Goal: Check status: Check status

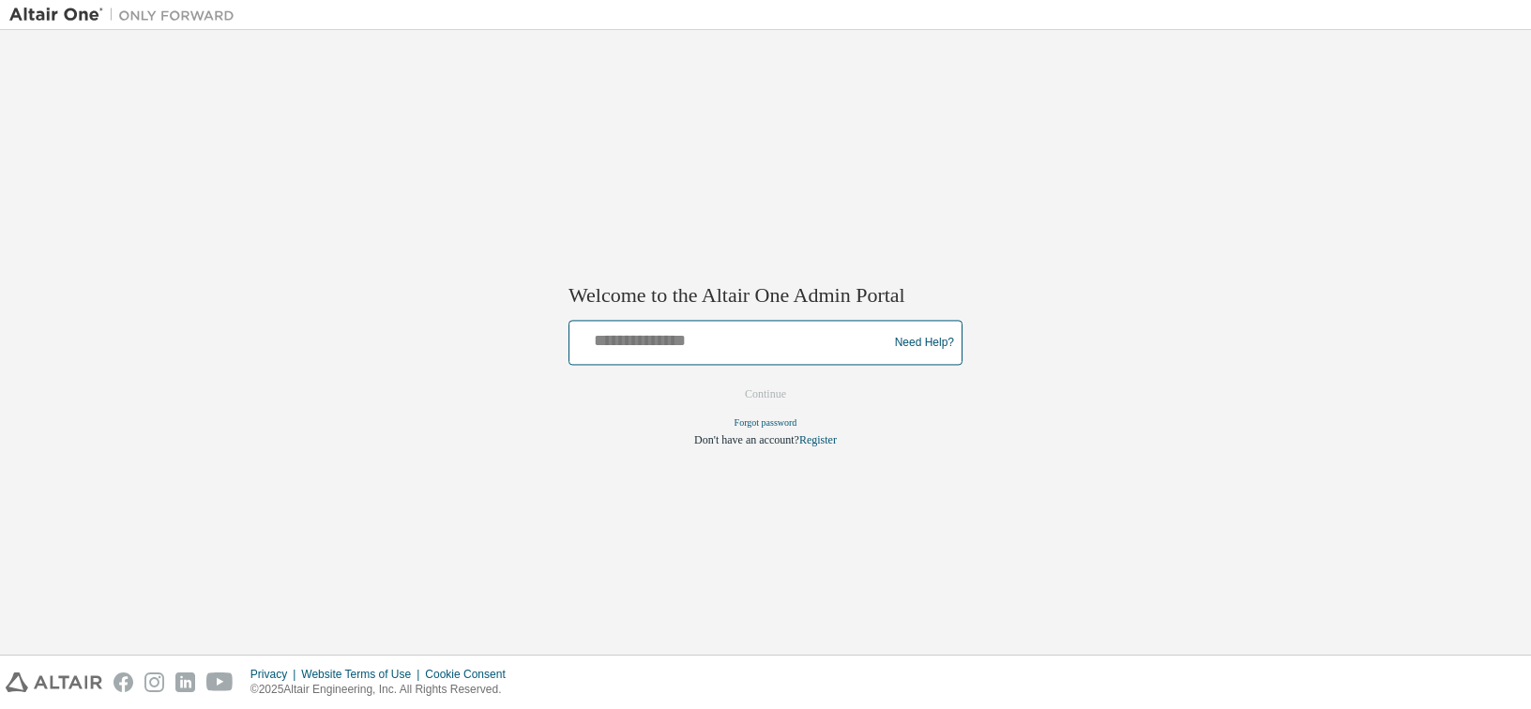
click at [657, 340] on input "text" at bounding box center [731, 338] width 309 height 27
type input "**********"
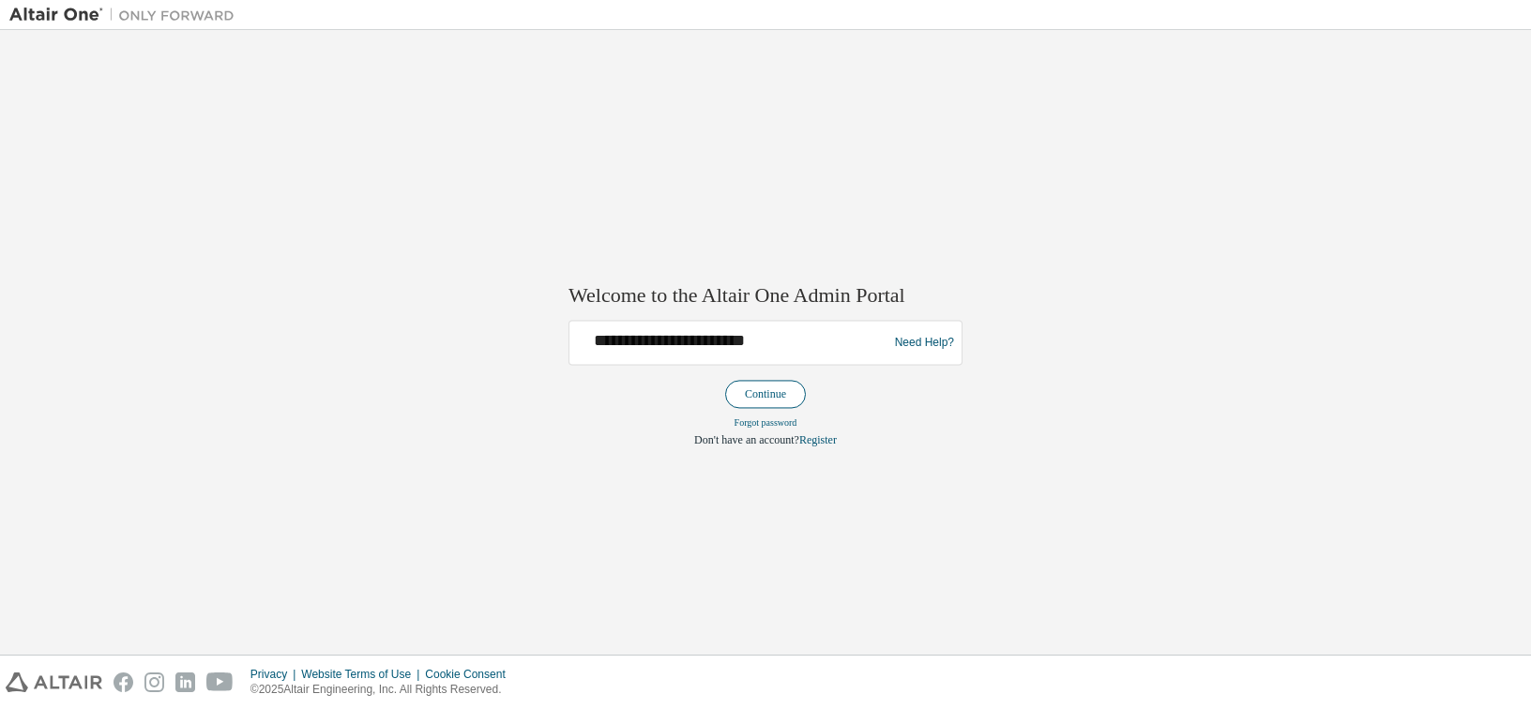
click at [783, 395] on button "Continue" at bounding box center [765, 395] width 81 height 28
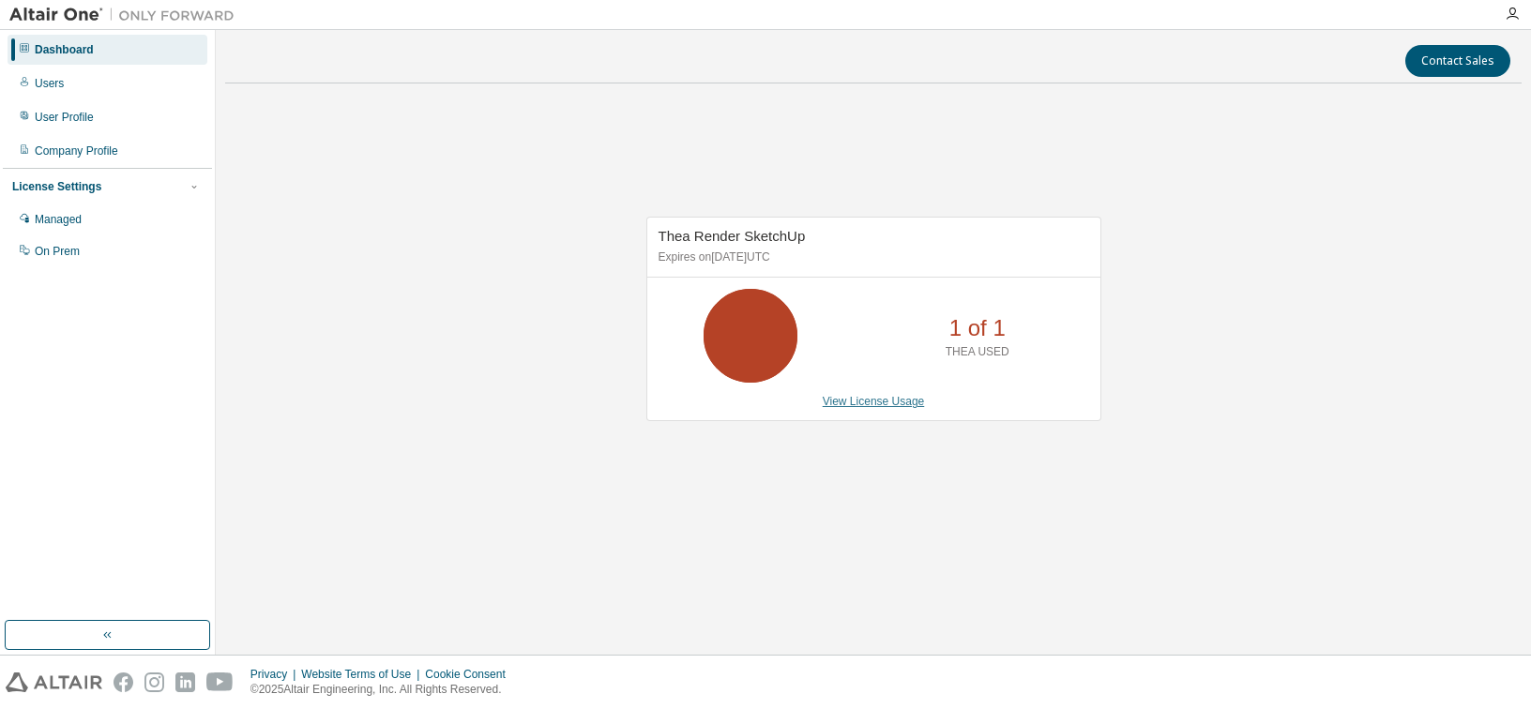
click at [876, 403] on link "View License Usage" at bounding box center [874, 401] width 102 height 13
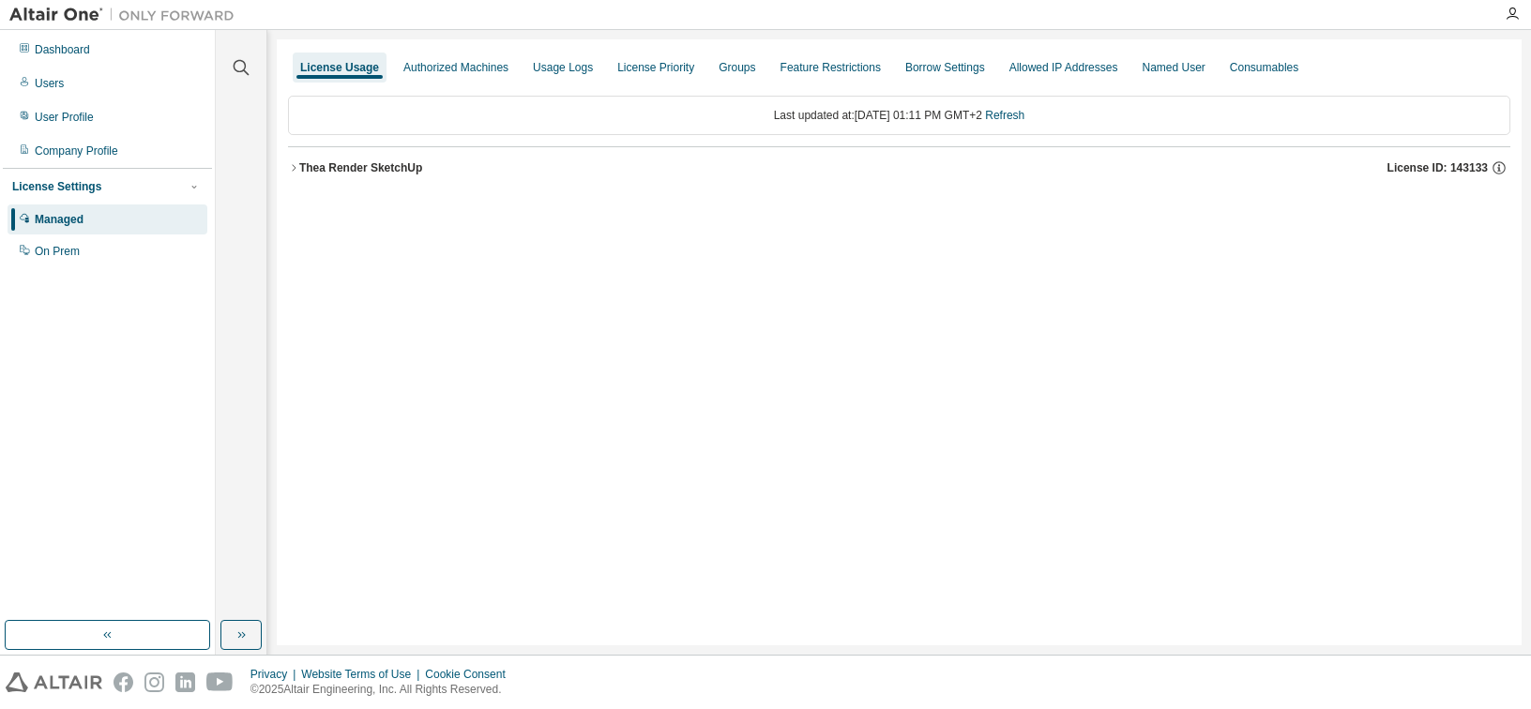
click at [402, 172] on div "Thea Render SketchUp" at bounding box center [360, 167] width 123 height 15
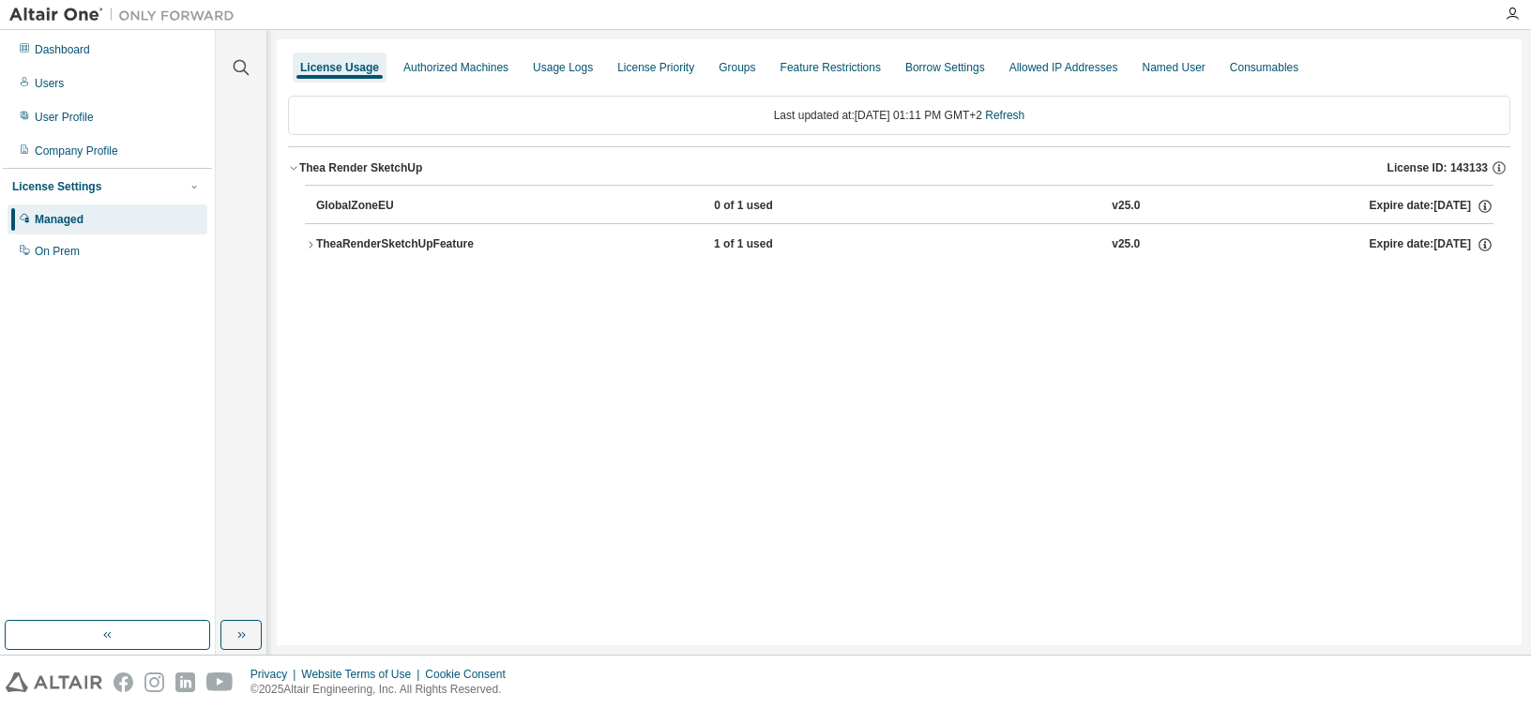
click at [1137, 375] on div "License Usage Authorized Machines Usage Logs License Priority Groups Feature Re…" at bounding box center [899, 342] width 1245 height 606
click at [445, 237] on div "TheaRenderSketchUpFeature" at bounding box center [400, 244] width 169 height 17
click at [1438, 244] on div "Expire date: [DATE]" at bounding box center [1431, 244] width 124 height 17
